Goal: Navigation & Orientation: Find specific page/section

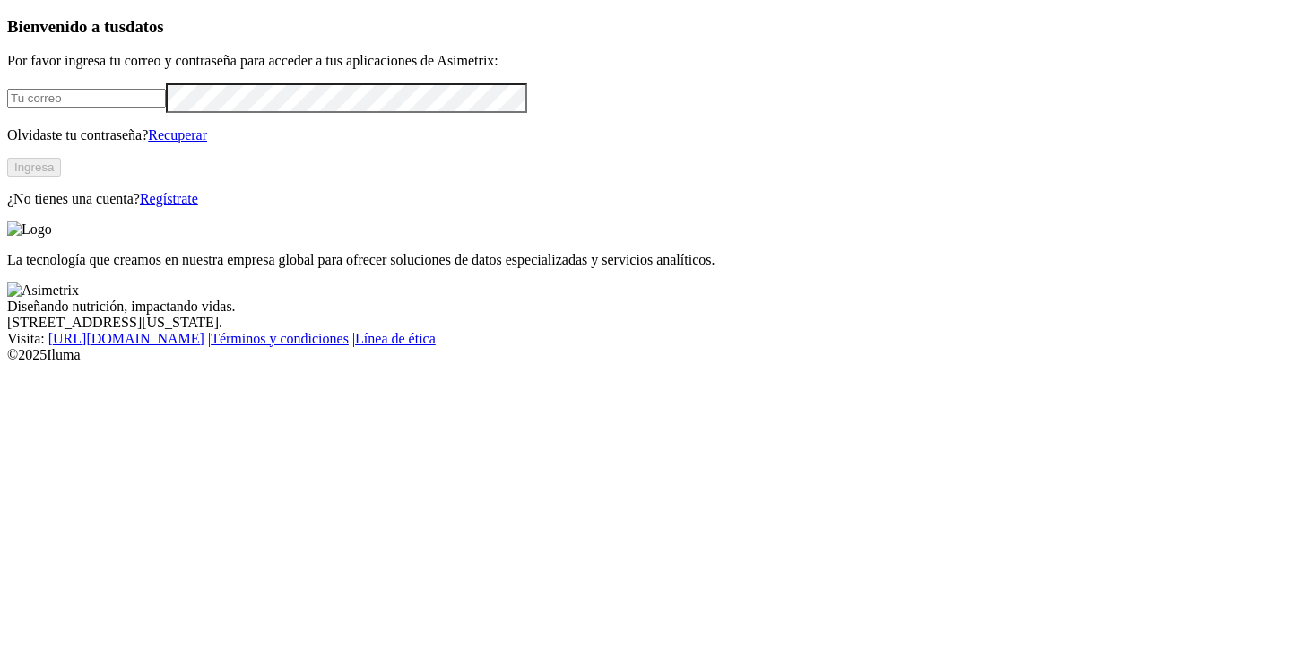
type input "alejandro.henaov@gmail.com"
click at [61, 177] on button "Ingresa" at bounding box center [34, 167] width 54 height 19
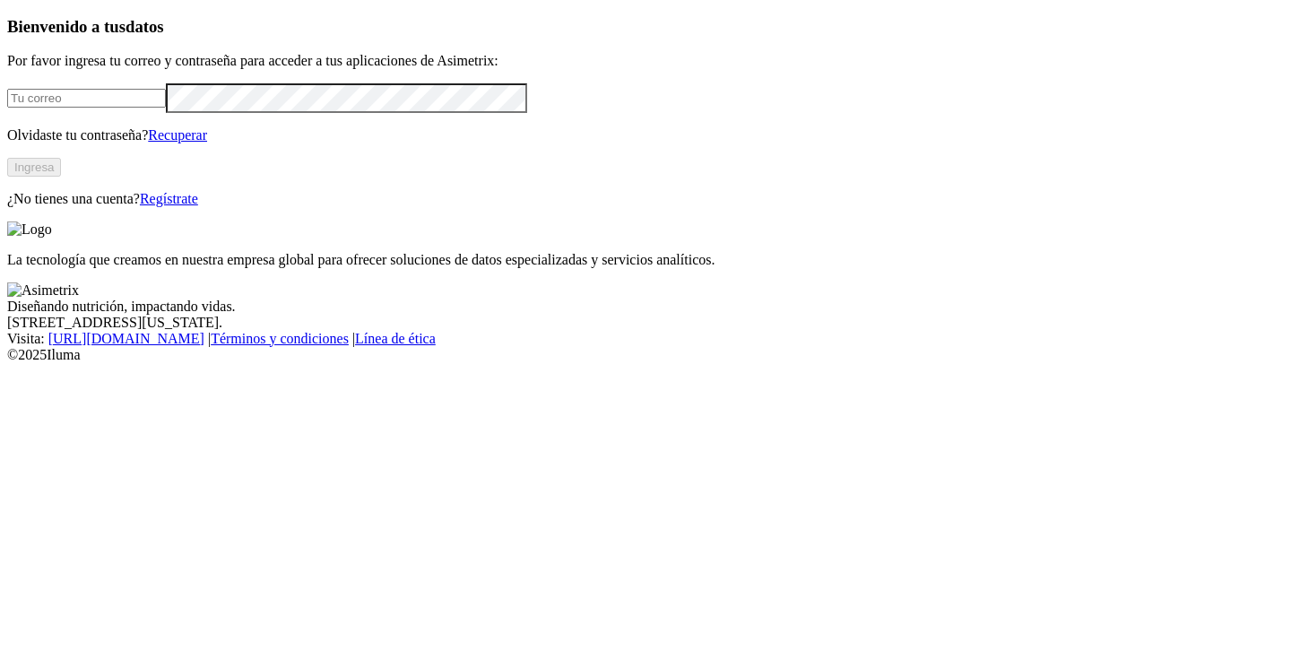
type input "[PERSON_NAME][EMAIL_ADDRESS][DOMAIN_NAME]"
click at [61, 177] on button "Ingresa" at bounding box center [34, 167] width 54 height 19
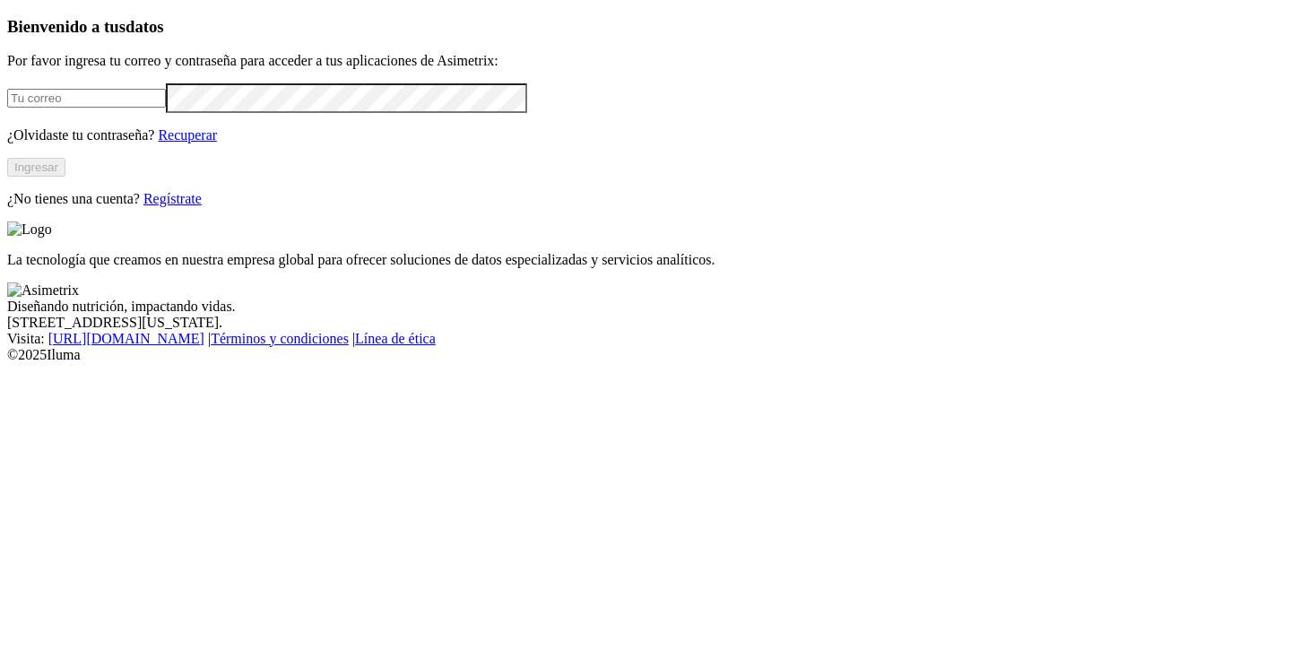
type input "[PERSON_NAME][EMAIL_ADDRESS][DOMAIN_NAME]"
click at [65, 177] on button "Ingresar" at bounding box center [36, 167] width 58 height 19
